Goal: Find specific page/section: Find specific page/section

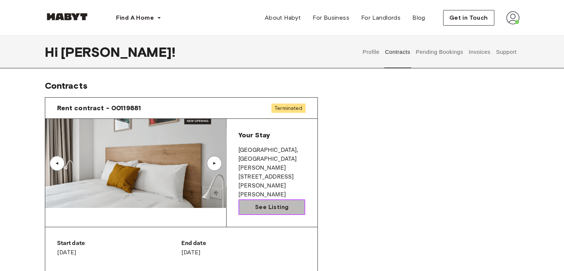
click at [276, 202] on span "See Listing" at bounding box center [271, 206] width 33 height 9
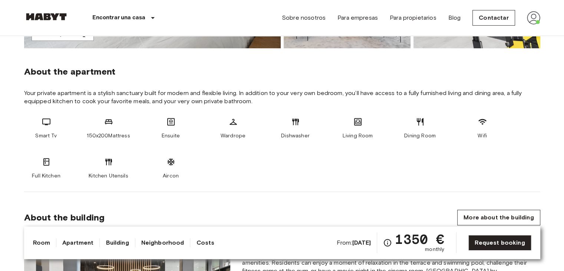
scroll to position [242, 0]
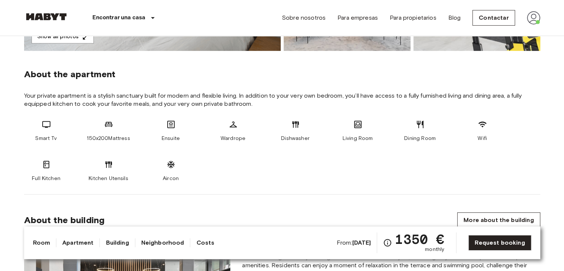
click at [48, 126] on icon at bounding box center [46, 124] width 8 height 7
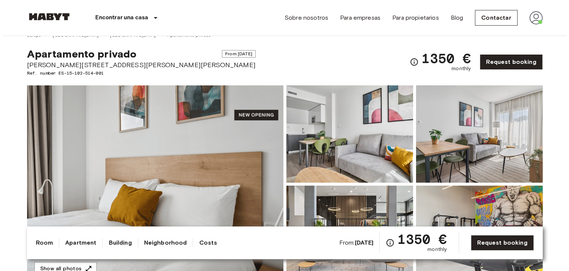
scroll to position [0, 0]
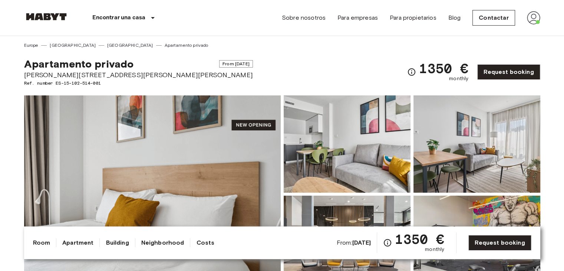
click at [249, 127] on img at bounding box center [152, 193] width 256 height 197
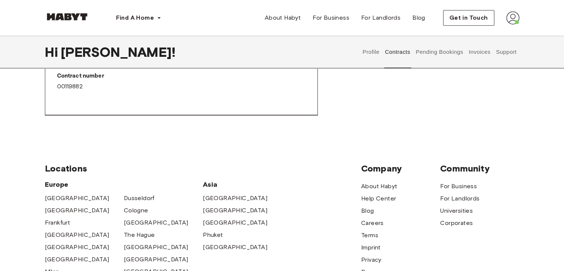
scroll to position [469, 0]
